Goal: Information Seeking & Learning: Learn about a topic

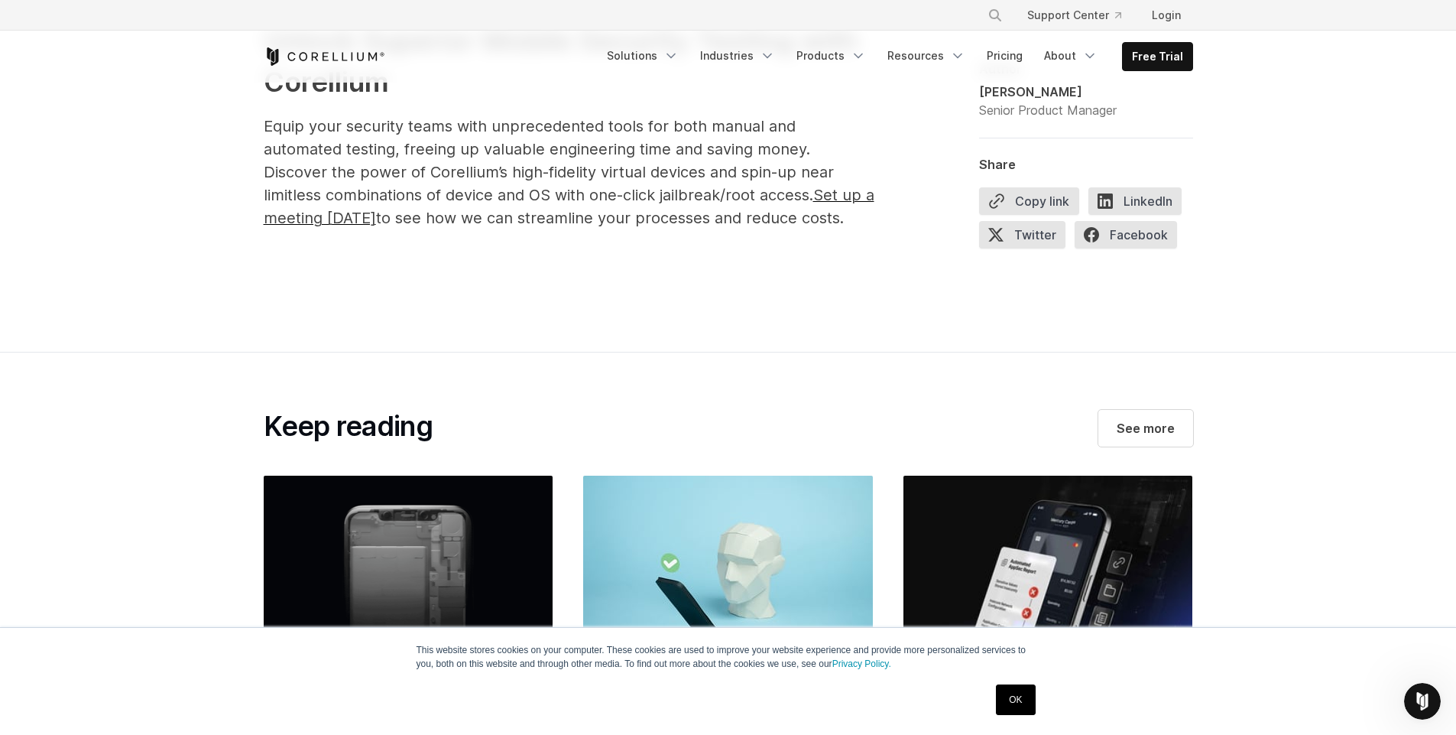
scroll to position [7928, 0]
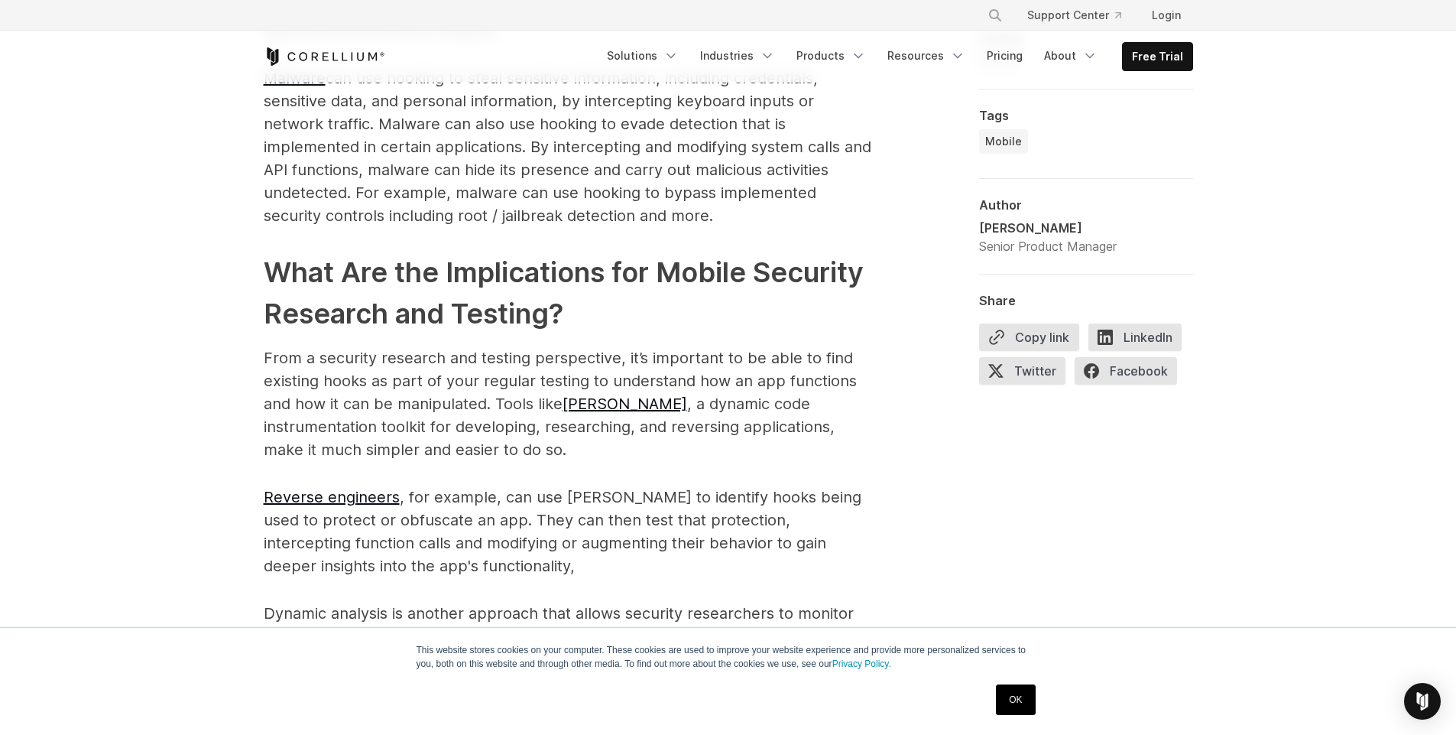
scroll to position [791, 0]
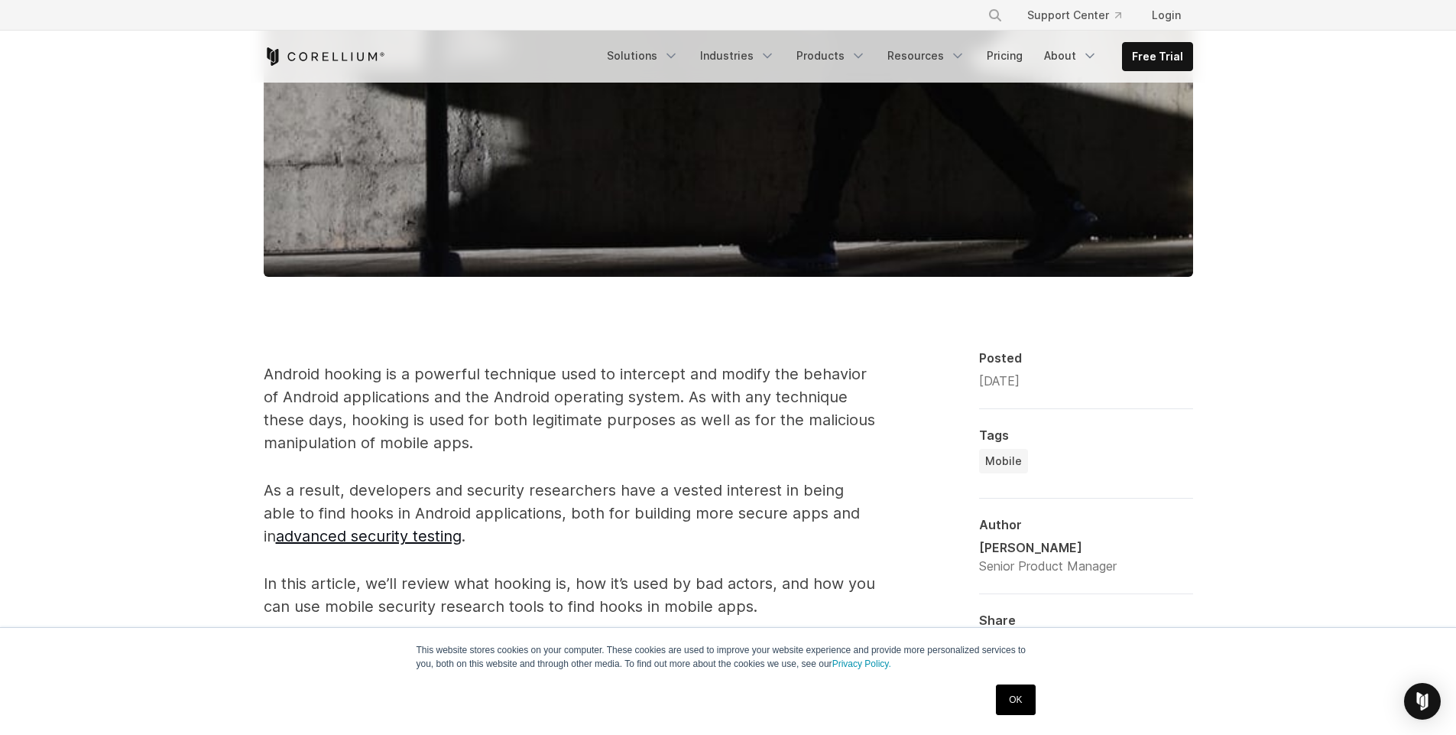
drag, startPoint x: 349, startPoint y: 45, endPoint x: 353, endPoint y: 57, distance: 12.3
click at [353, 57] on div "Free Trial Solutions" at bounding box center [729, 57] width 930 height 52
click at [353, 57] on icon "Corellium Home" at bounding box center [325, 56] width 122 height 18
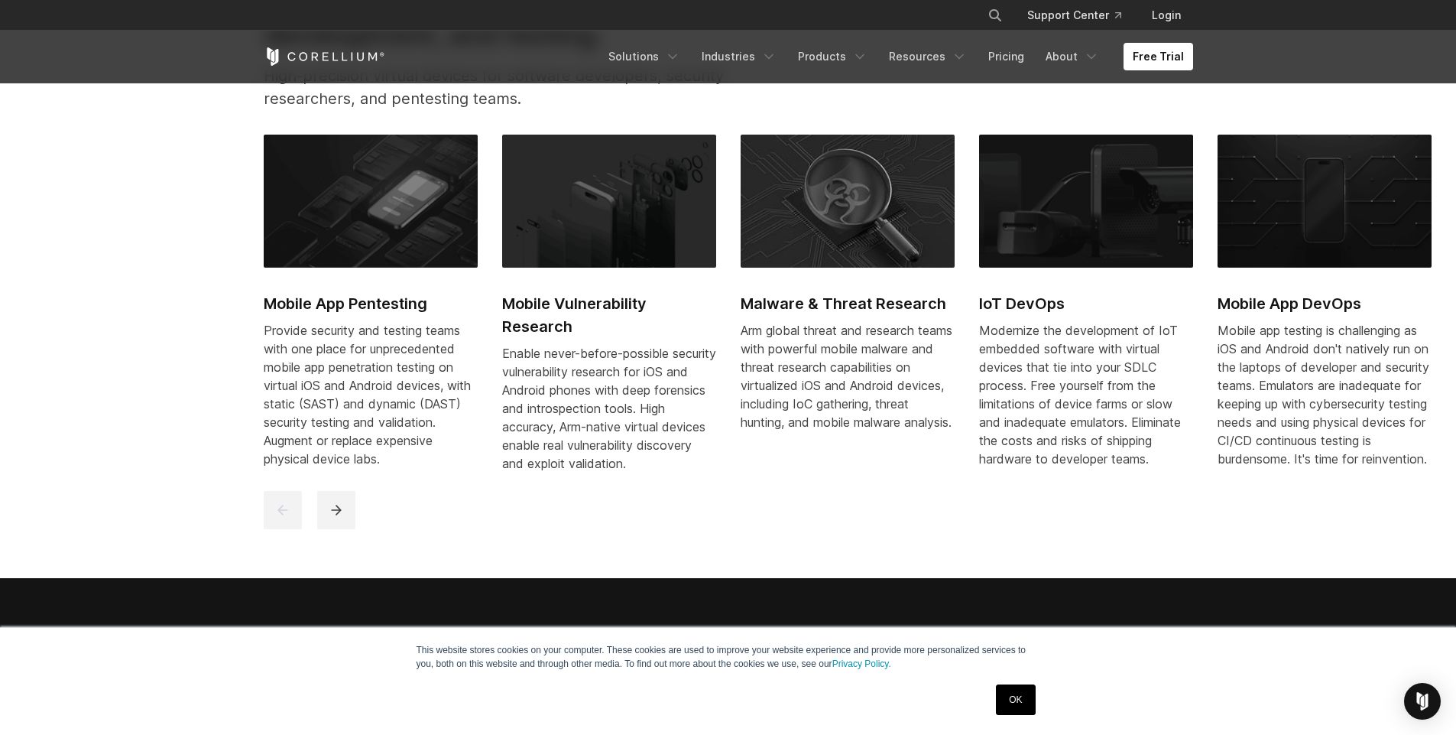
scroll to position [845, 0]
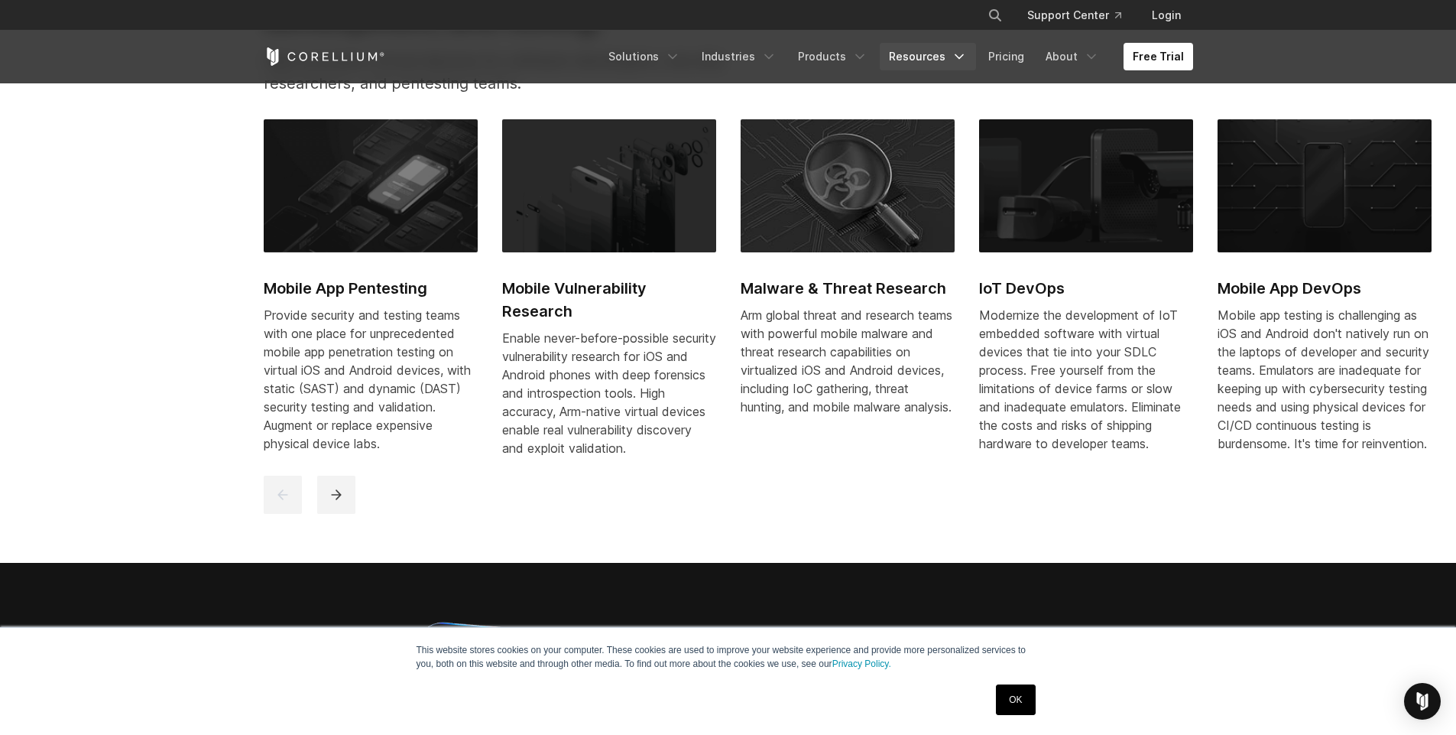
click at [939, 54] on link "Resources" at bounding box center [928, 57] width 96 height 28
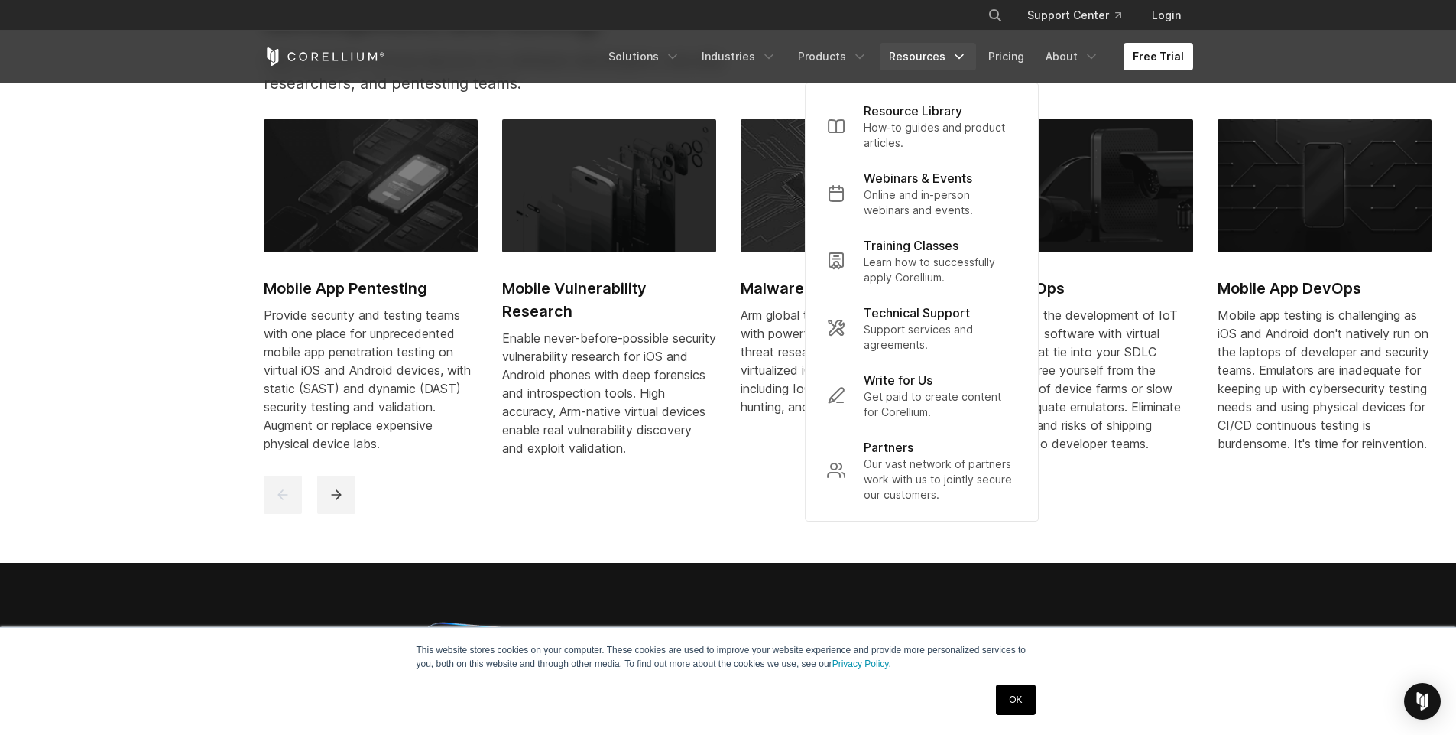
click at [548, 294] on h2 "Mobile Vulnerability Research" at bounding box center [609, 300] width 214 height 46
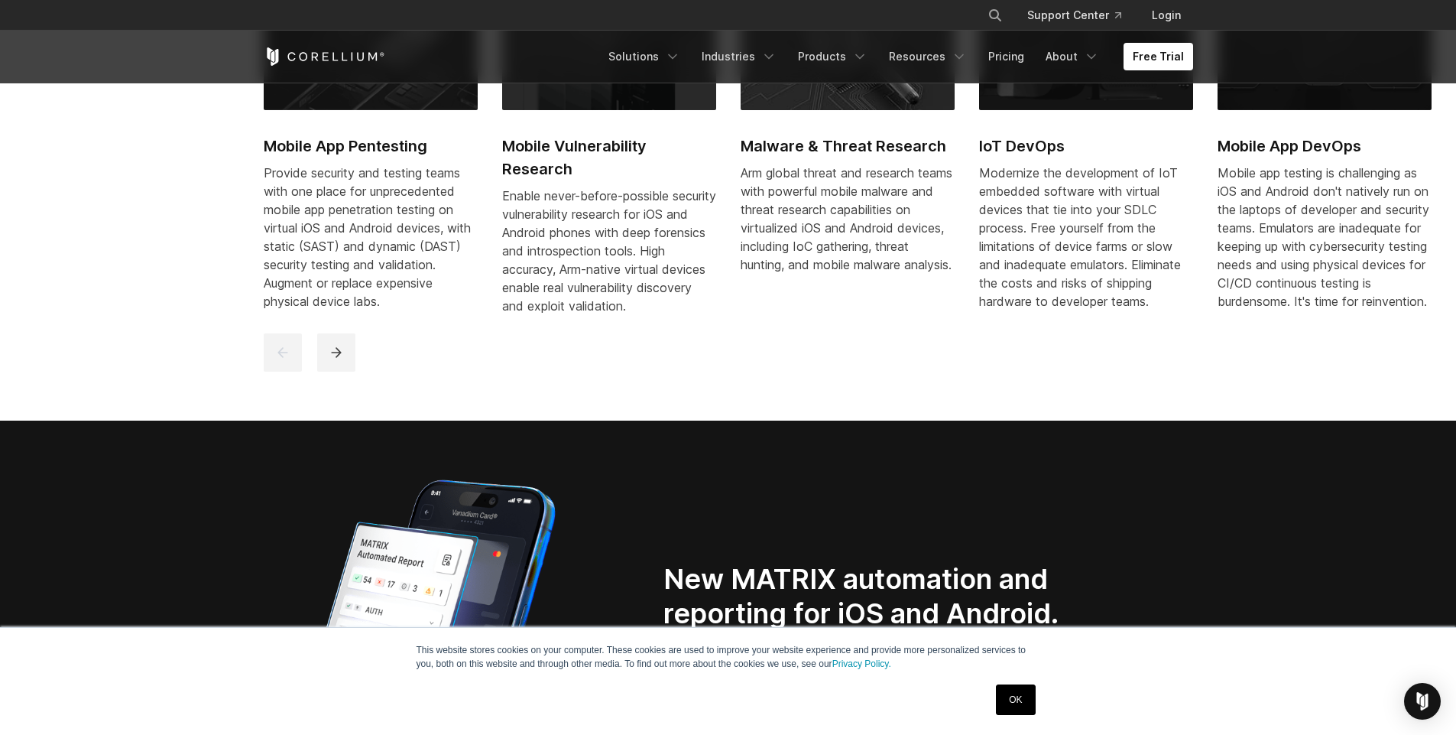
scroll to position [990, 0]
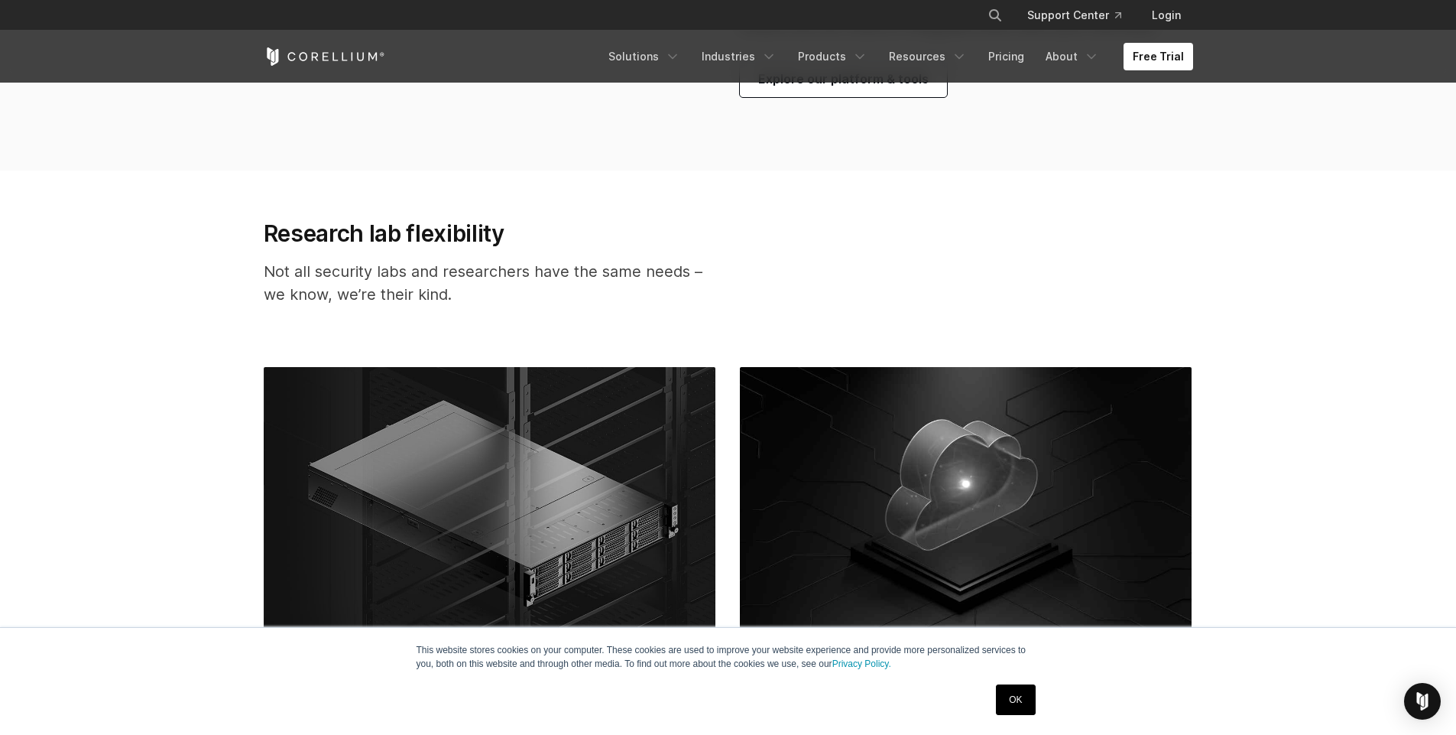
scroll to position [3351, 0]
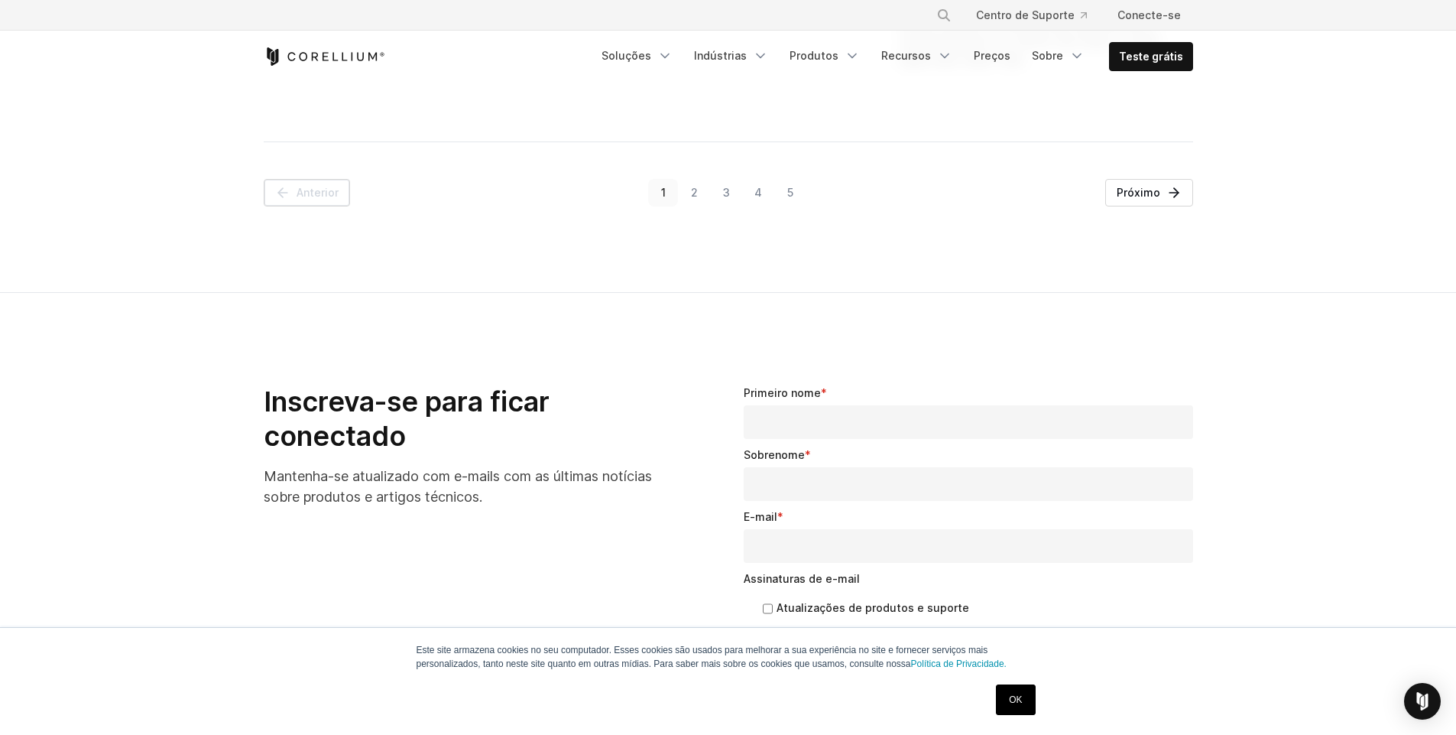
scroll to position [2215, 0]
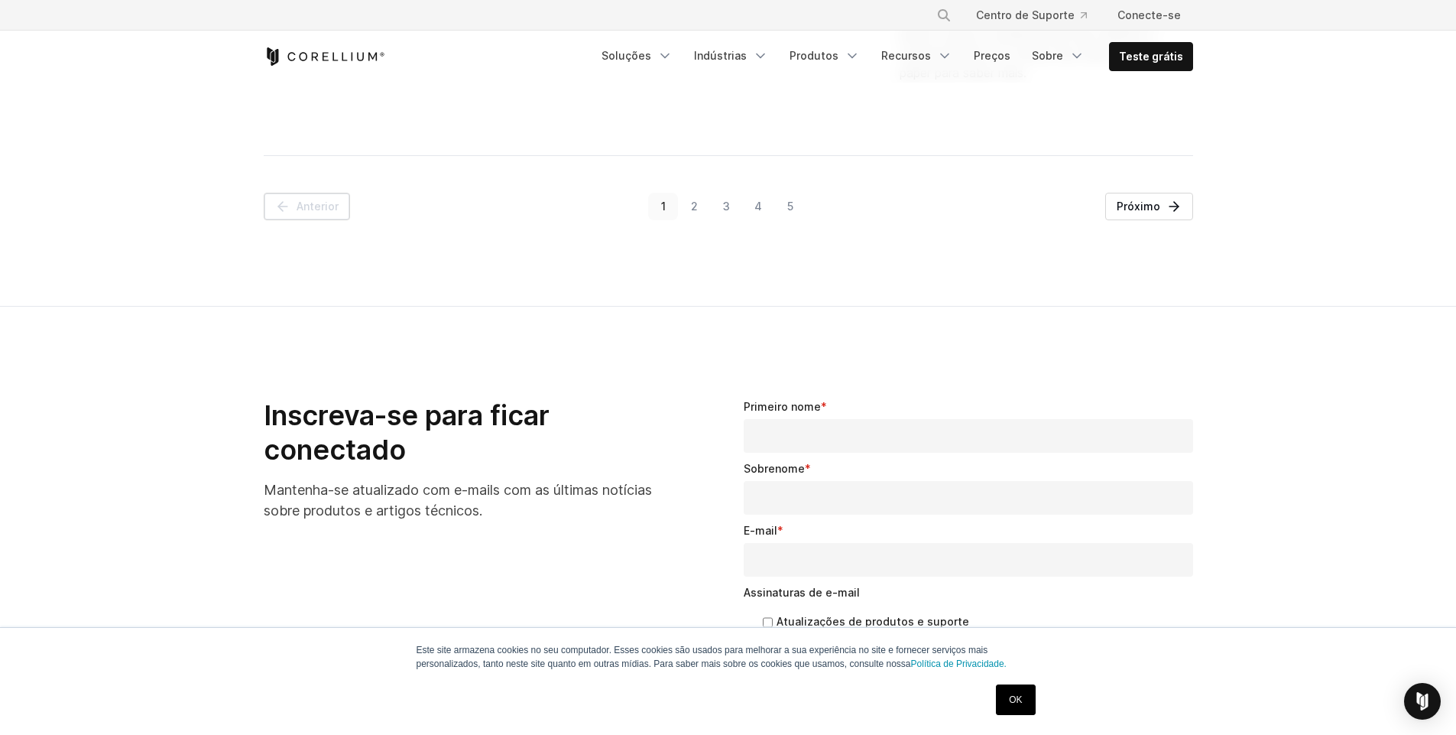
click at [696, 211] on font "2" at bounding box center [694, 206] width 7 height 13
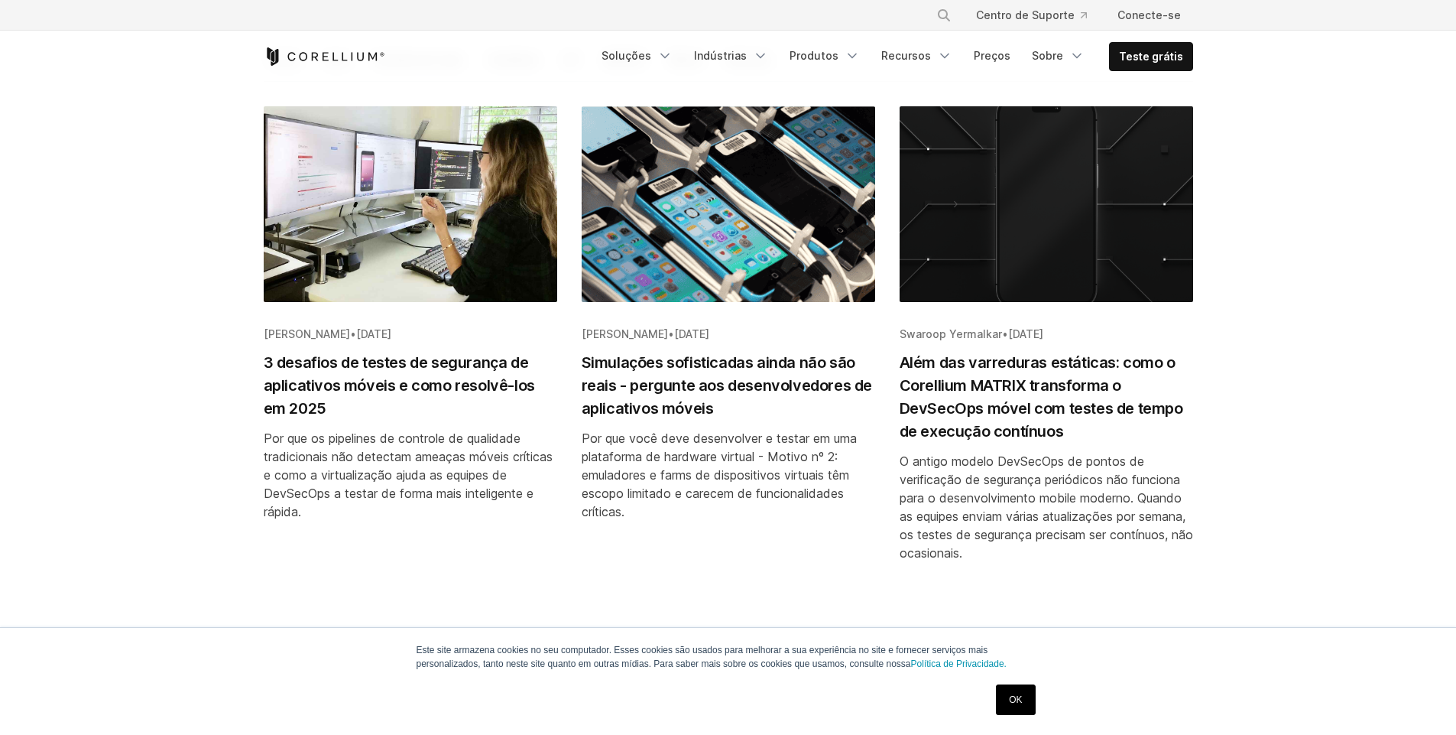
scroll to position [281, 0]
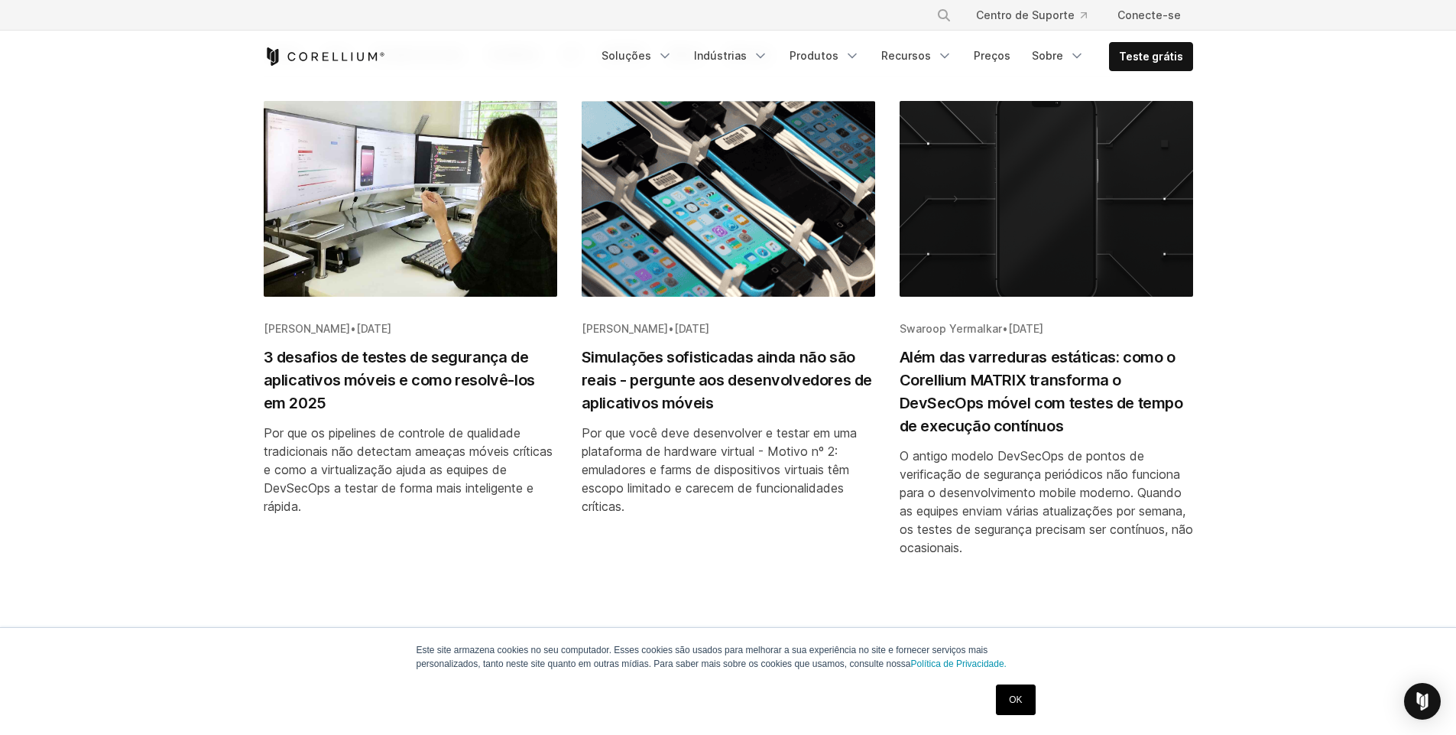
click at [463, 359] on font "3 desafios de testes de segurança de aplicativos móveis e como resolvê-los em 2…" at bounding box center [399, 380] width 271 height 64
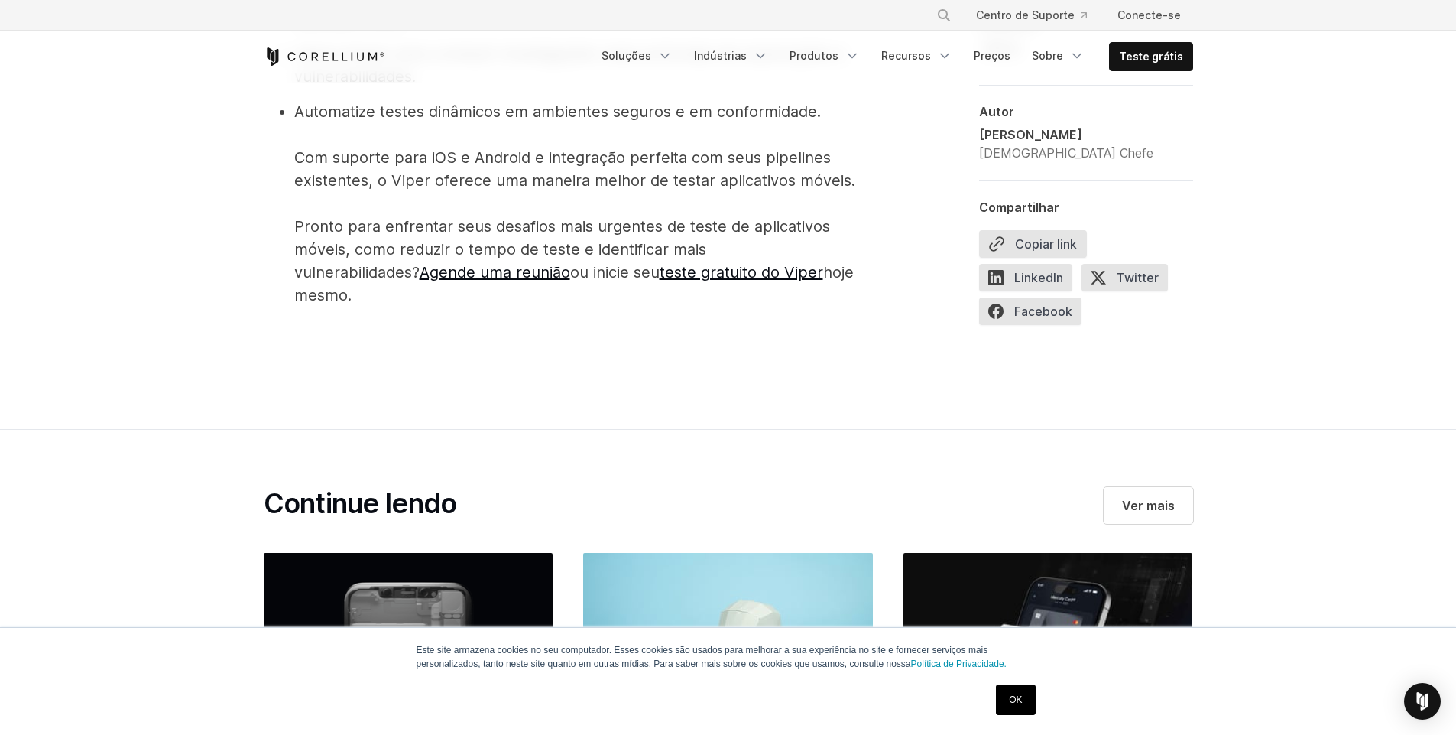
scroll to position [3889, 0]
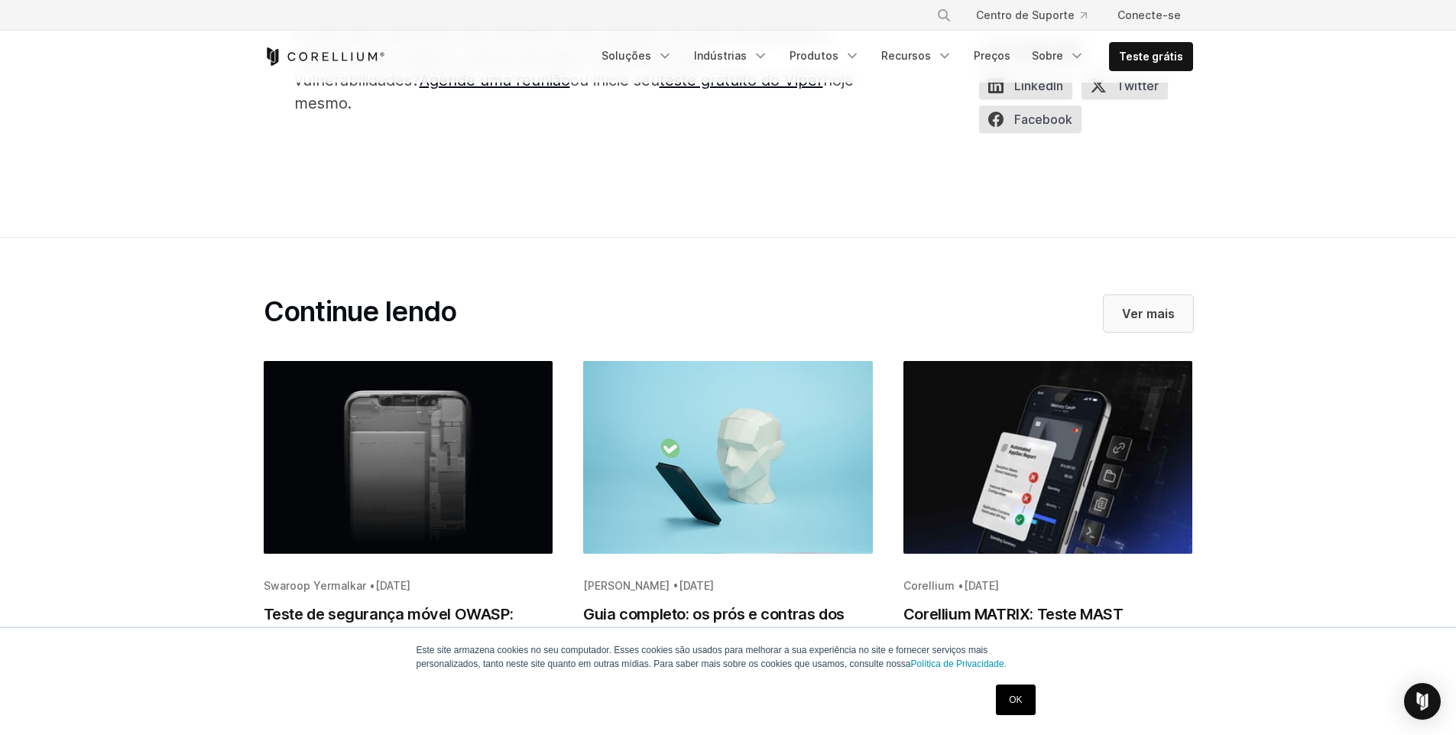
click at [1156, 306] on font "Ver mais" at bounding box center [1148, 313] width 53 height 15
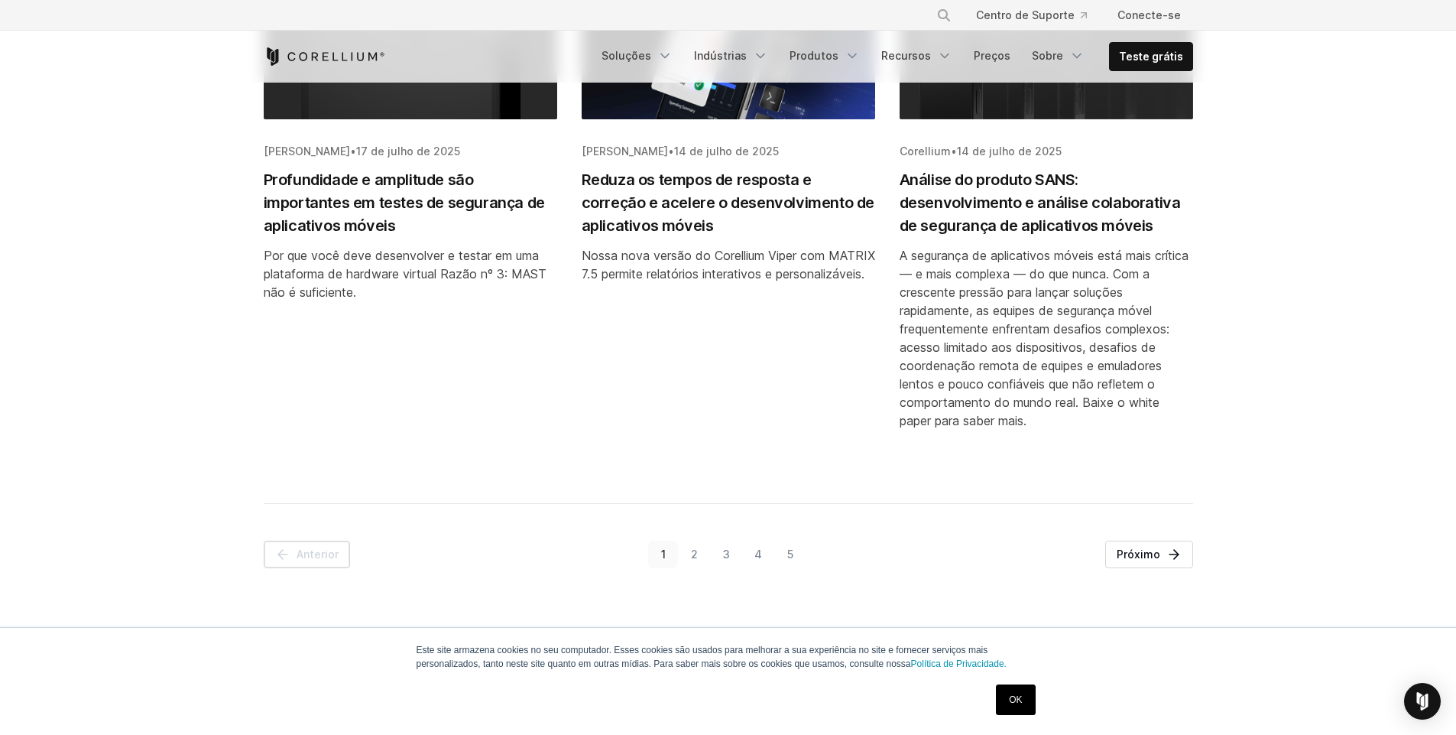
scroll to position [1958, 0]
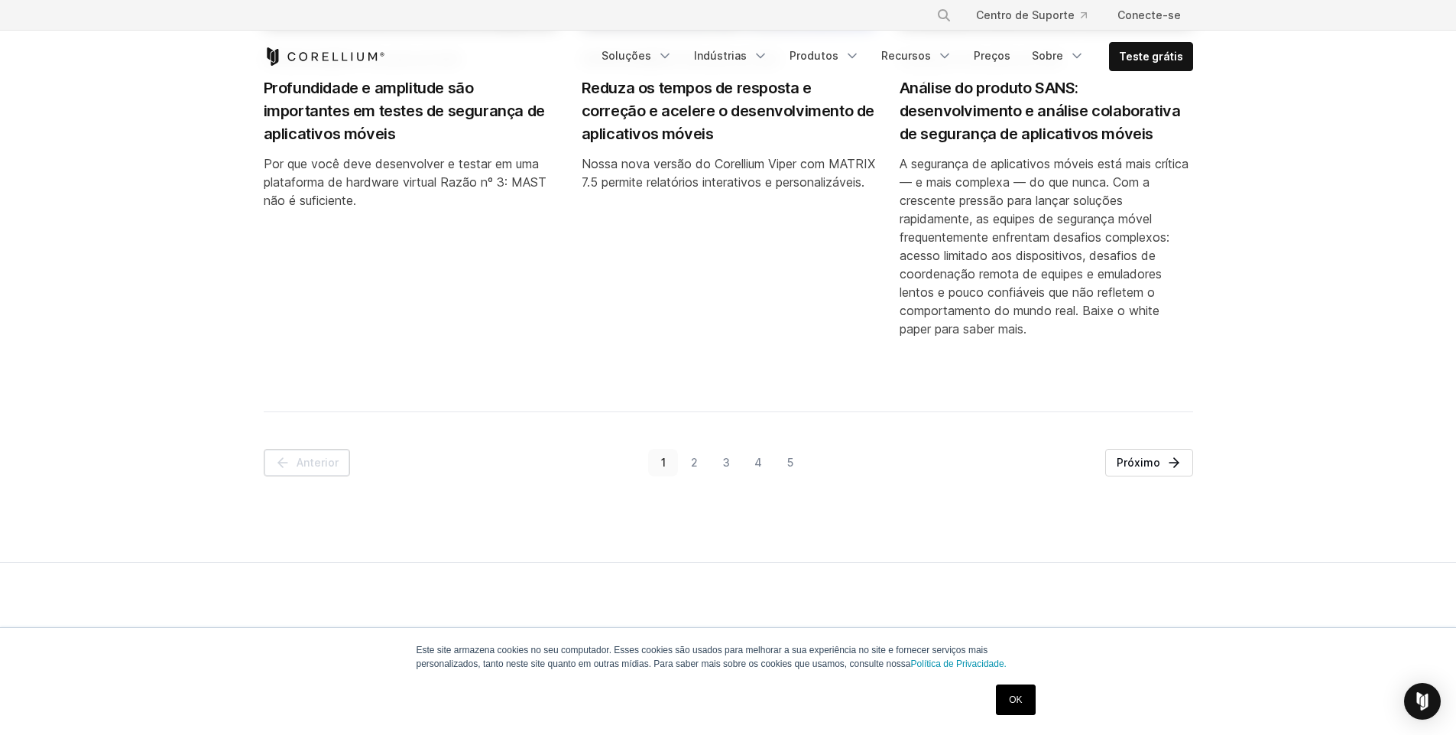
click at [793, 466] on font "5" at bounding box center [790, 462] width 6 height 13
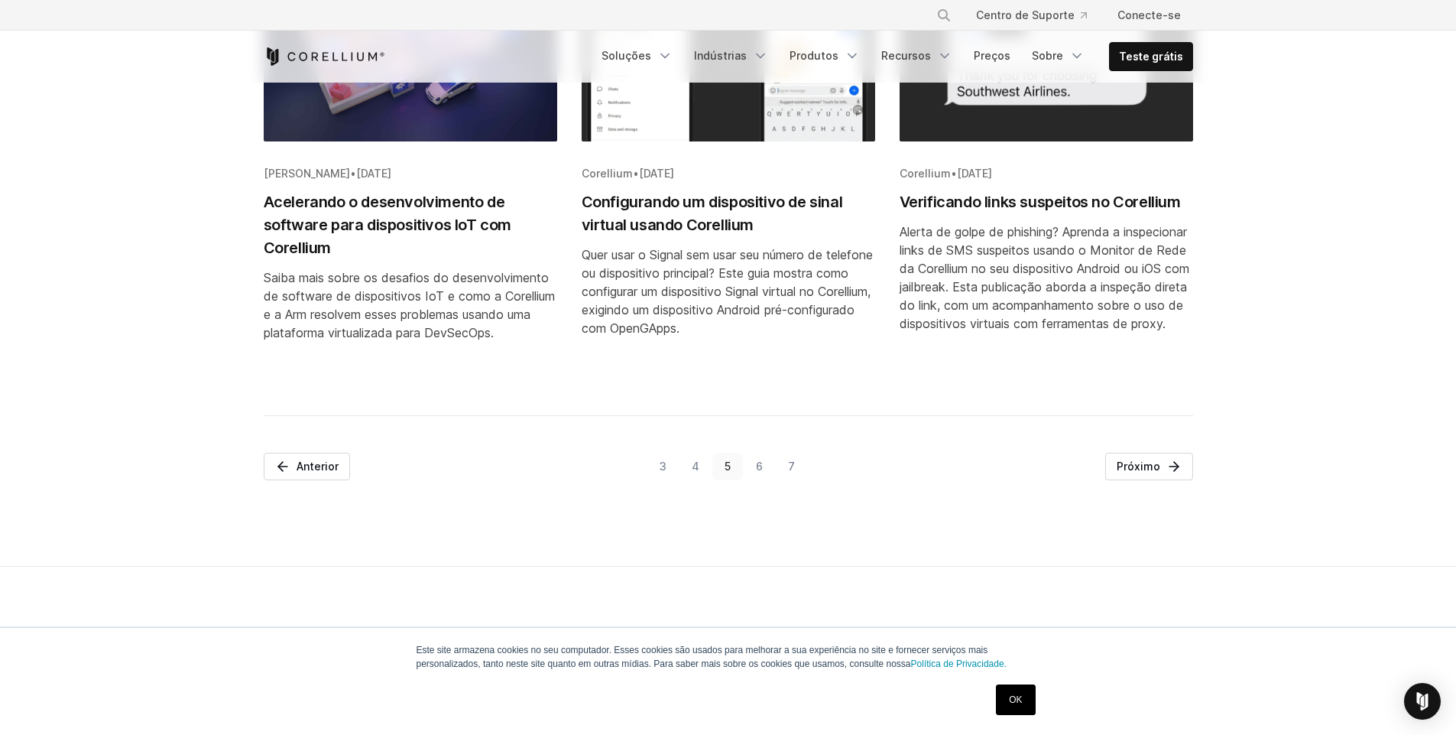
scroll to position [1974, 0]
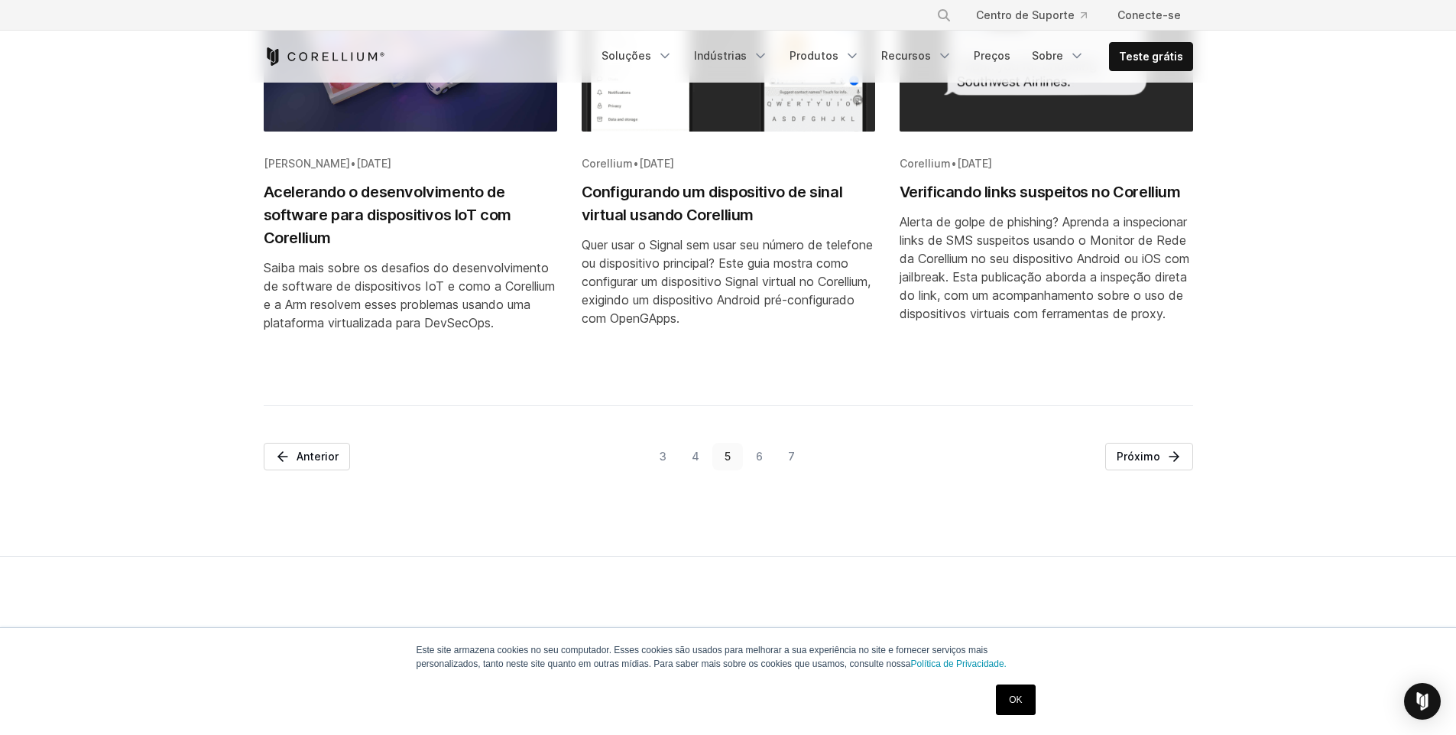
click at [758, 462] on font "6" at bounding box center [759, 455] width 7 height 13
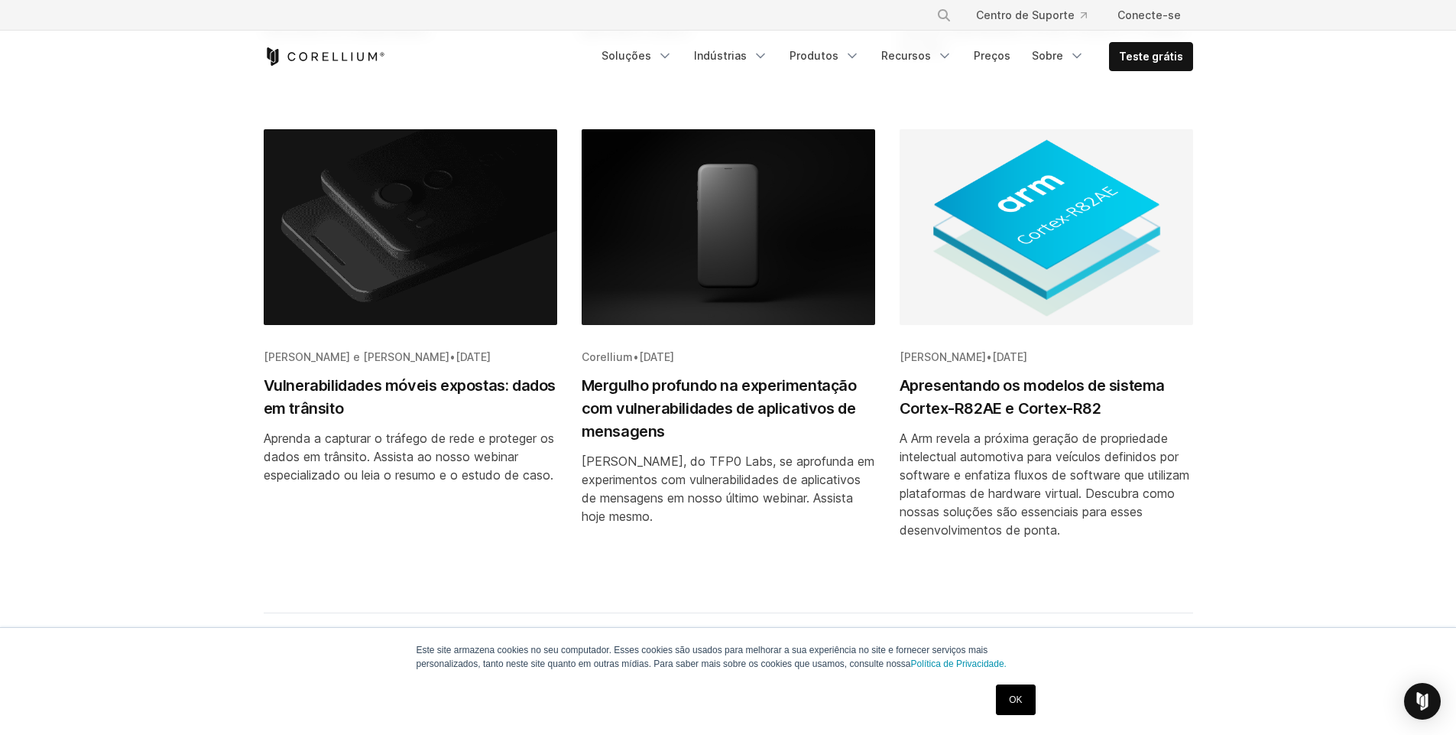
scroll to position [1601, 0]
